Goal: Navigation & Orientation: Find specific page/section

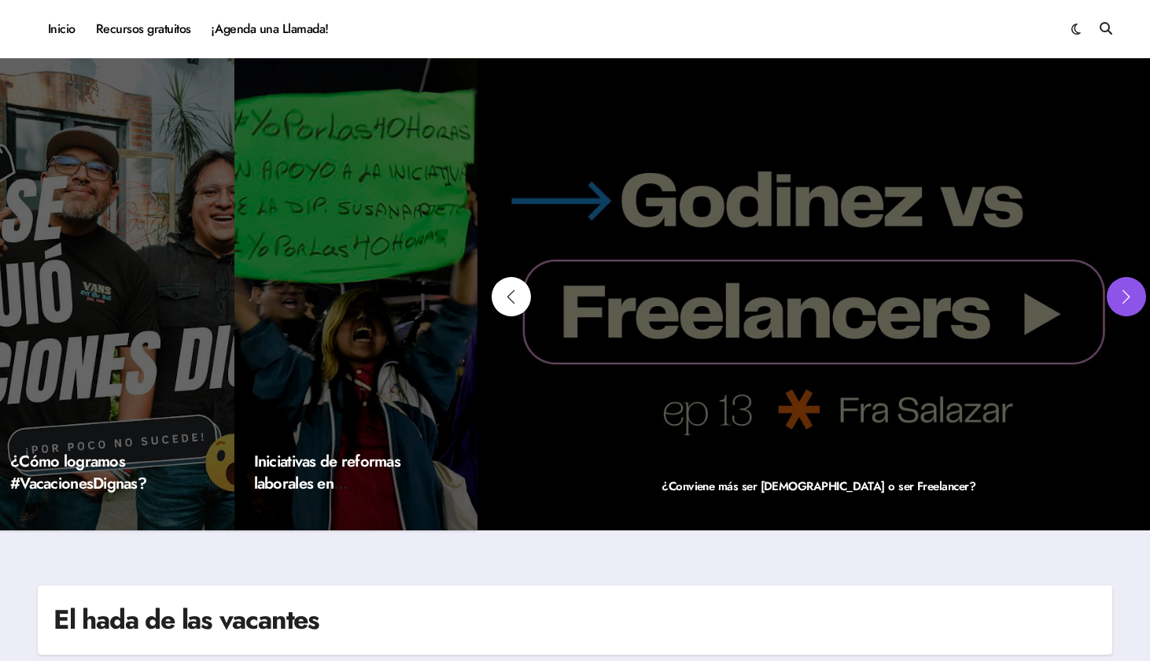
click at [1131, 299] on div "Next slide" at bounding box center [1126, 296] width 39 height 39
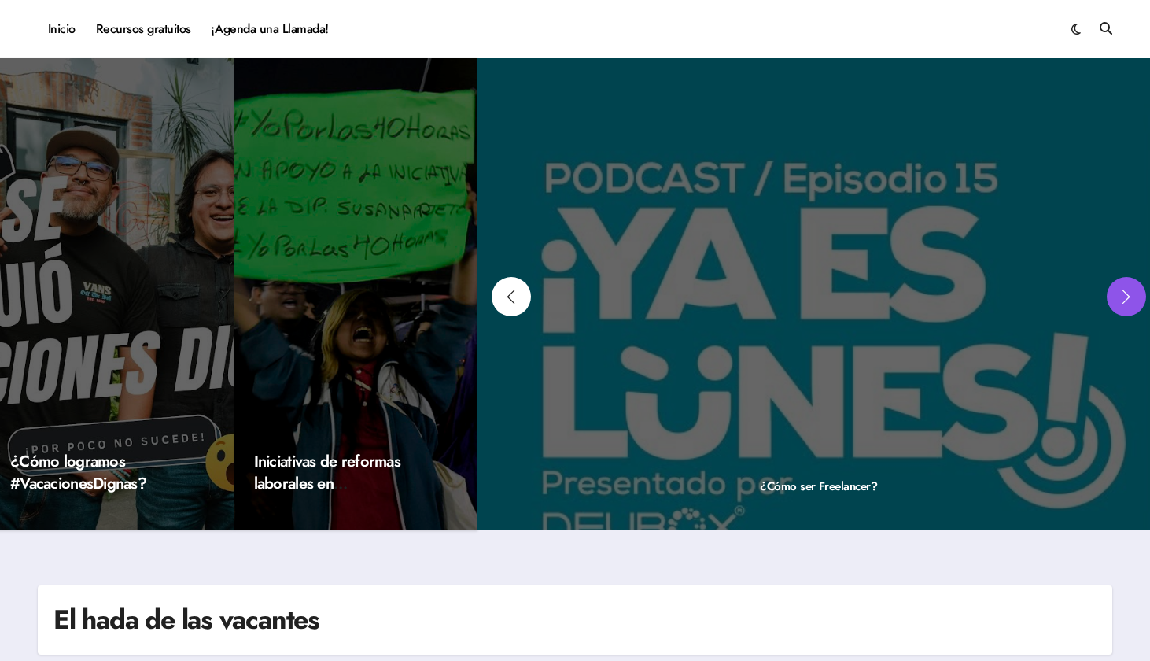
click at [1131, 299] on div "Next slide" at bounding box center [1126, 296] width 39 height 39
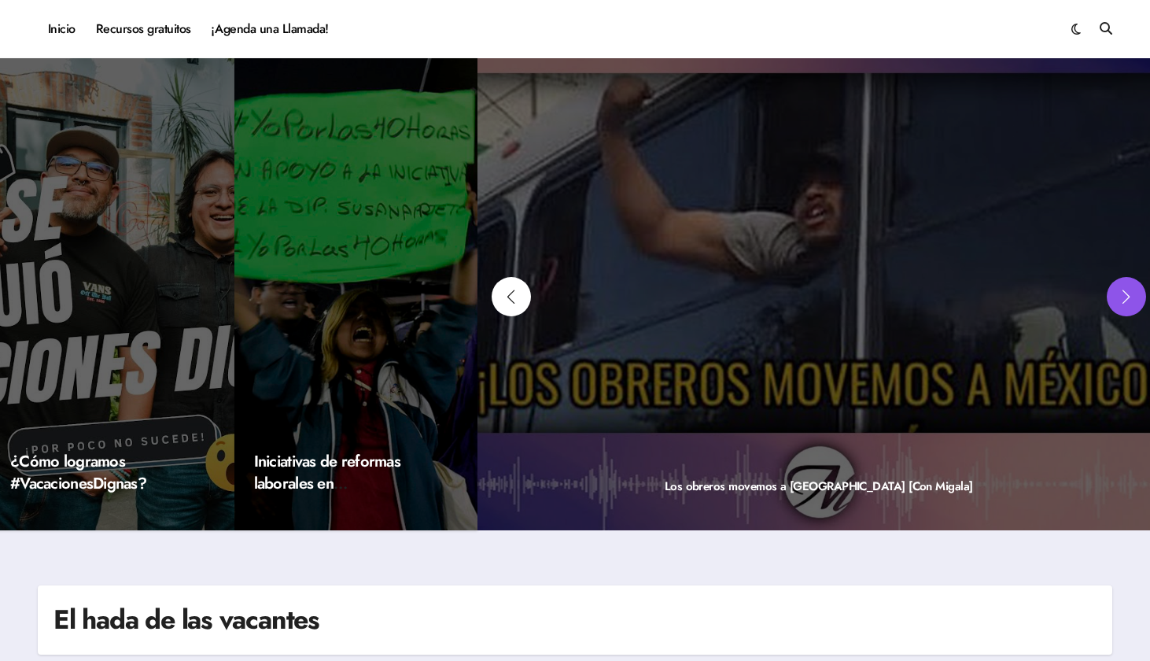
click at [1131, 299] on div "Next slide" at bounding box center [1126, 296] width 39 height 39
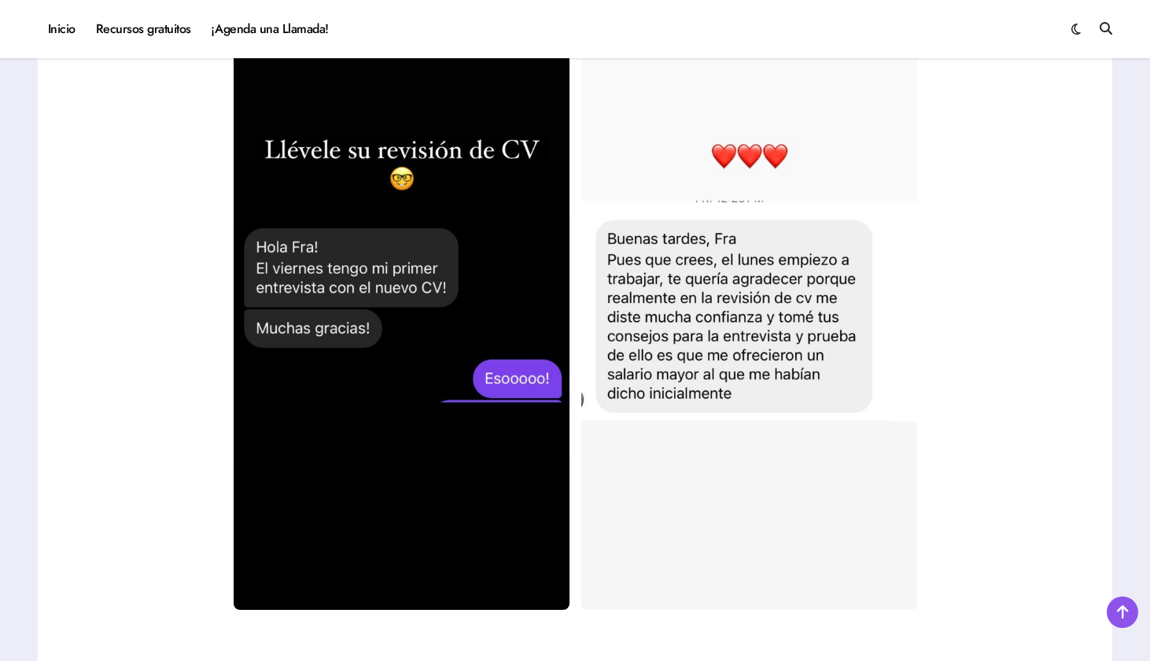
scroll to position [2693, 0]
click at [758, 110] on img at bounding box center [749, 311] width 336 height 597
click at [766, 284] on img at bounding box center [749, 311] width 336 height 597
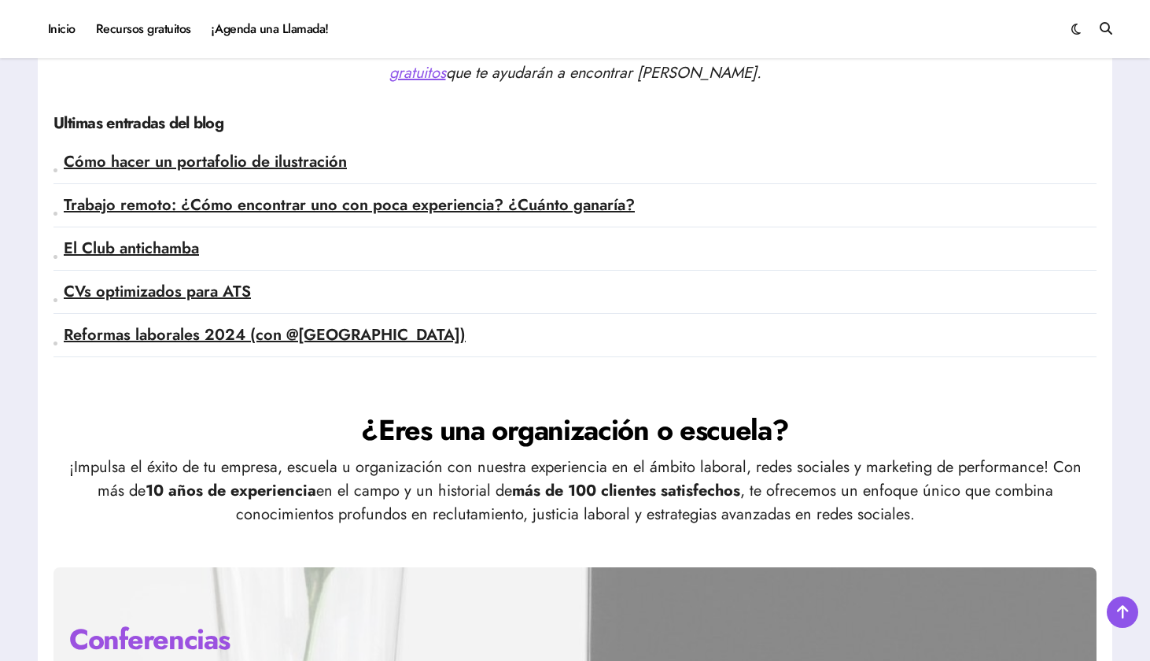
scroll to position [3945, 0]
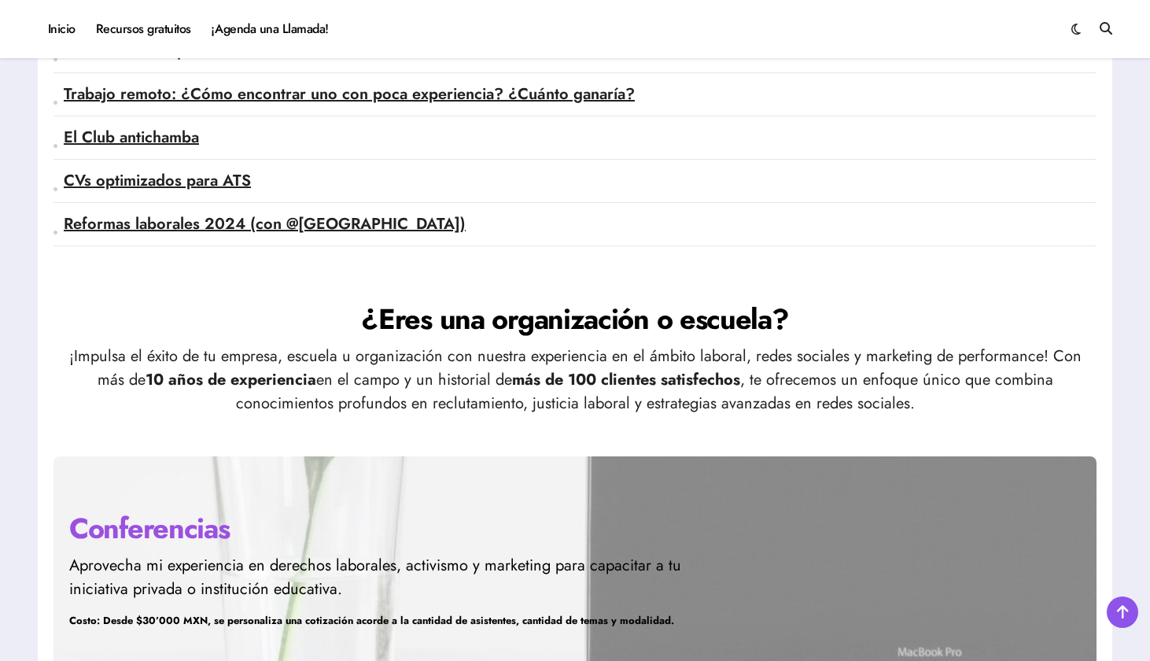
click at [503, 351] on p "¡Impulsa el éxito de tu empresa, escuela u organización con nuestra experiencia…" at bounding box center [575, 380] width 1043 height 71
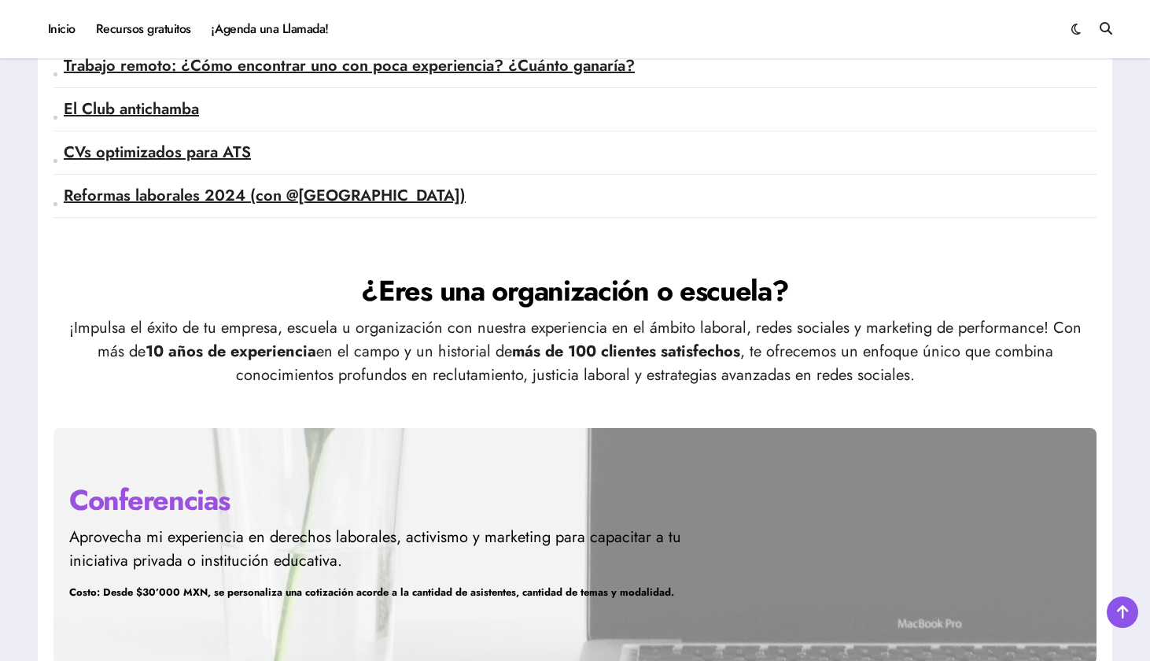
scroll to position [4090, 0]
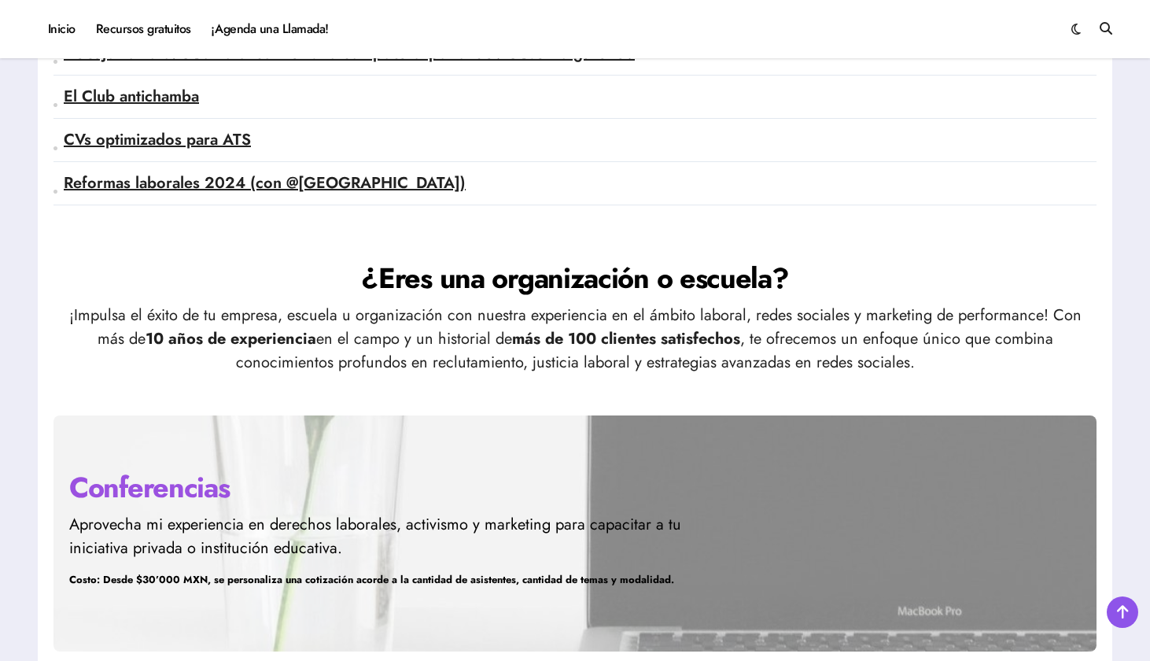
click at [238, 294] on h2 "¿Eres una organización o escuela?" at bounding box center [575, 277] width 1043 height 39
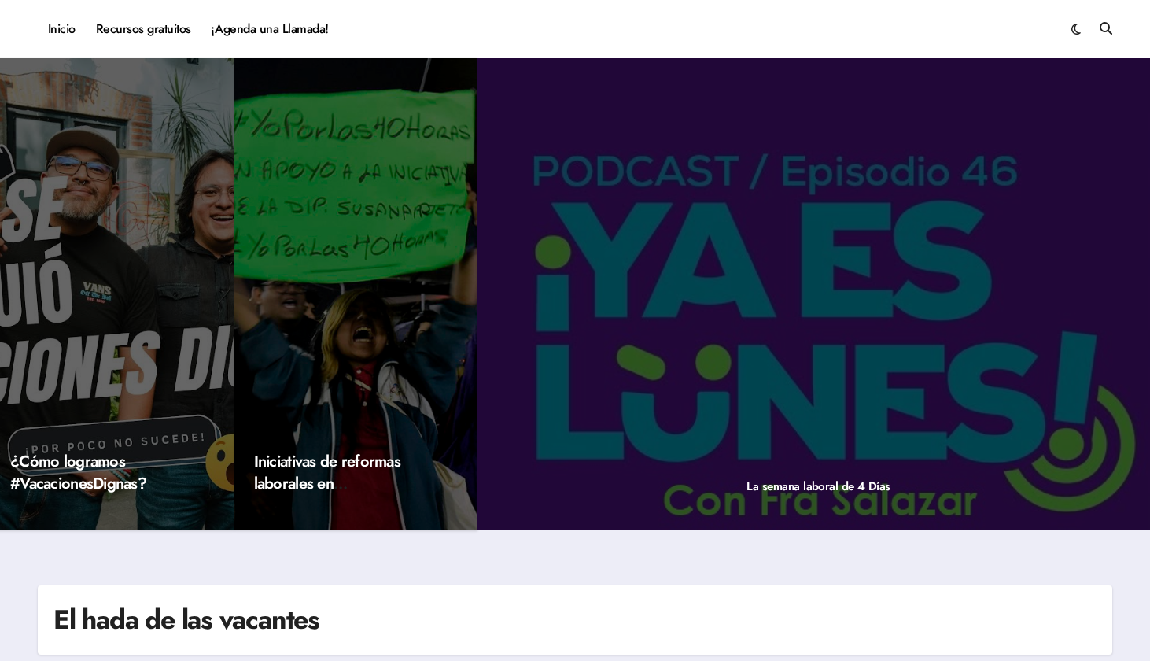
scroll to position [0, 0]
click at [65, 27] on link "Inicio" at bounding box center [62, 29] width 48 height 42
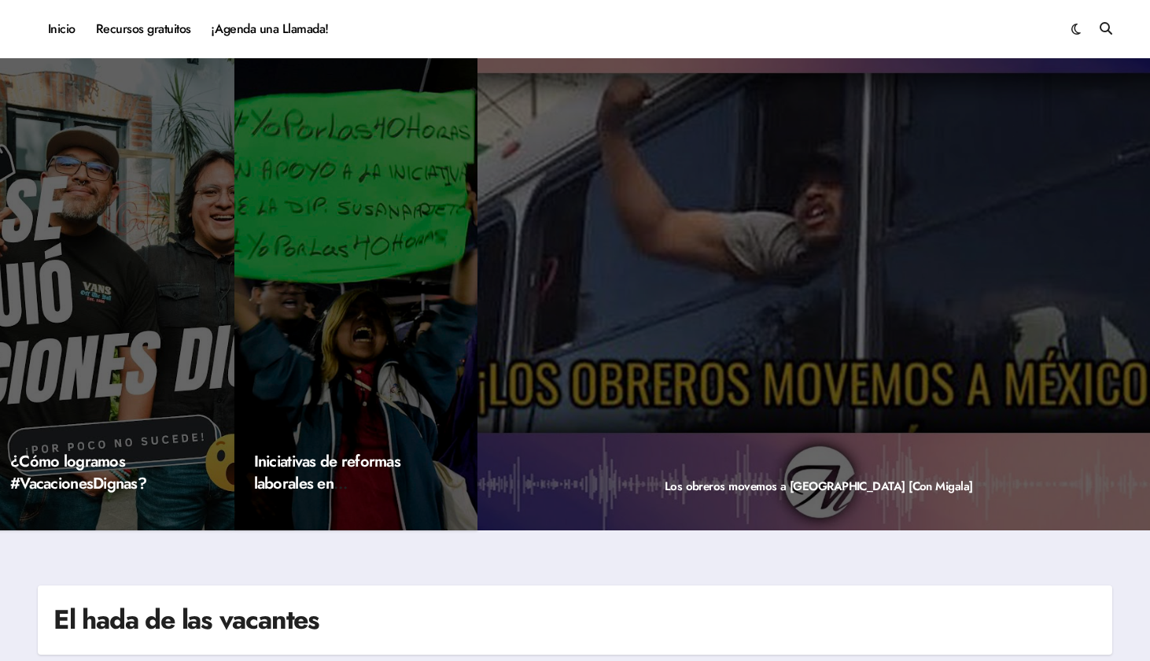
click at [157, 31] on link "Recursos gratuitos" at bounding box center [144, 29] width 116 height 42
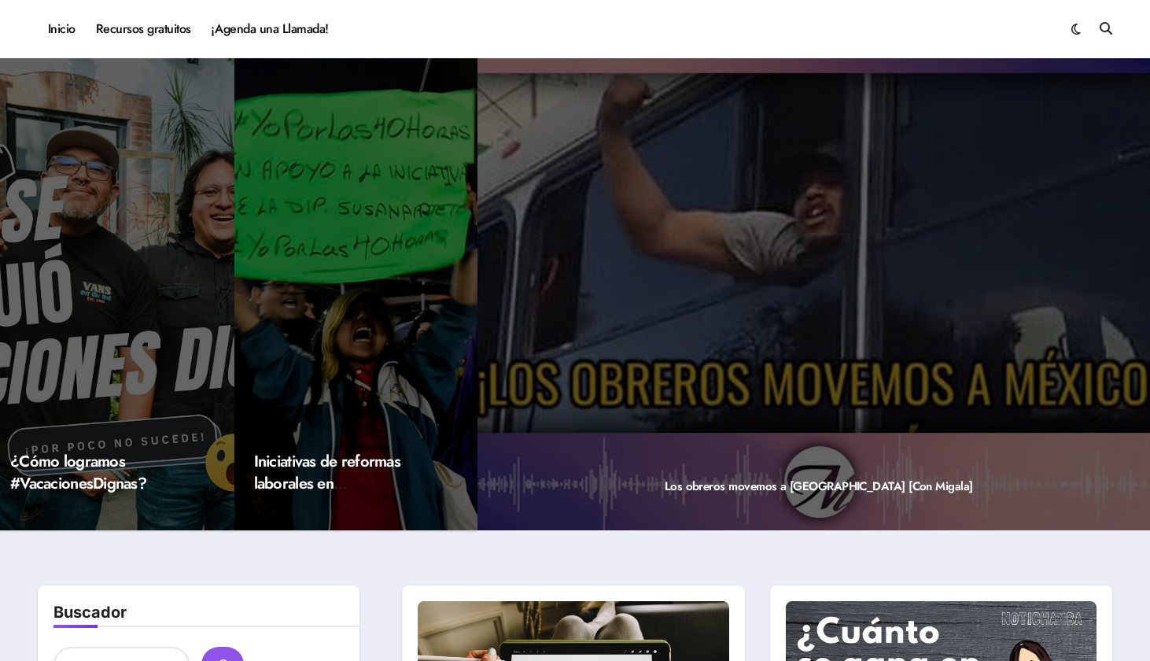
click at [157, 31] on link "Recursos gratuitos" at bounding box center [144, 29] width 116 height 42
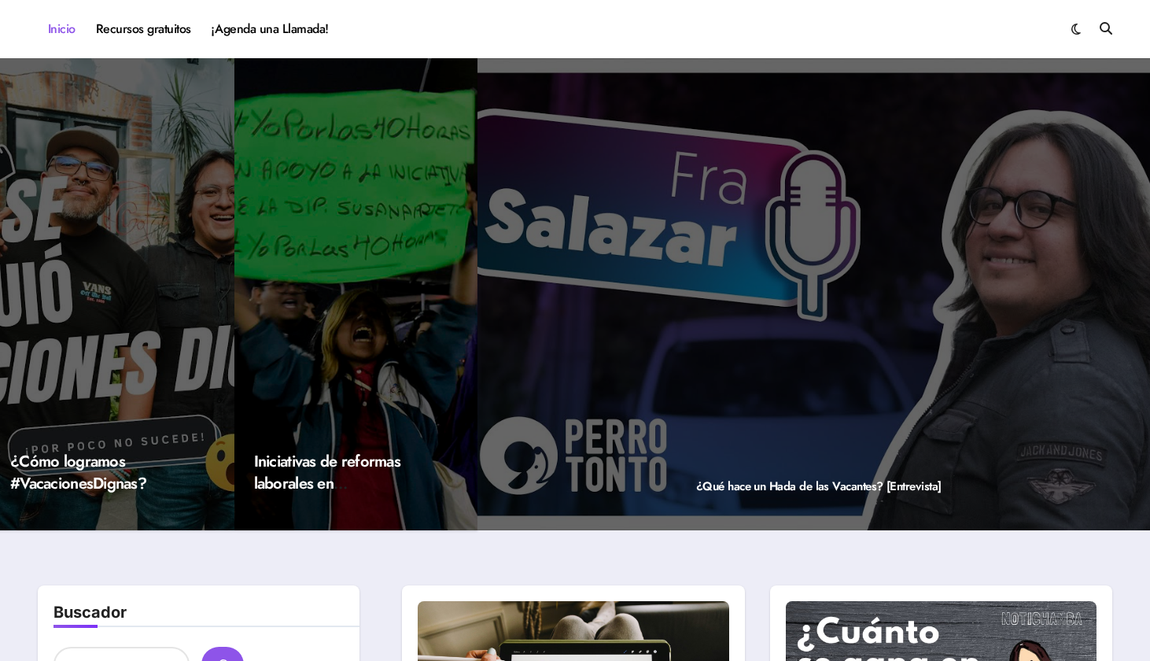
click at [67, 27] on link "Inicio" at bounding box center [62, 29] width 48 height 42
